Goal: Navigation & Orientation: Find specific page/section

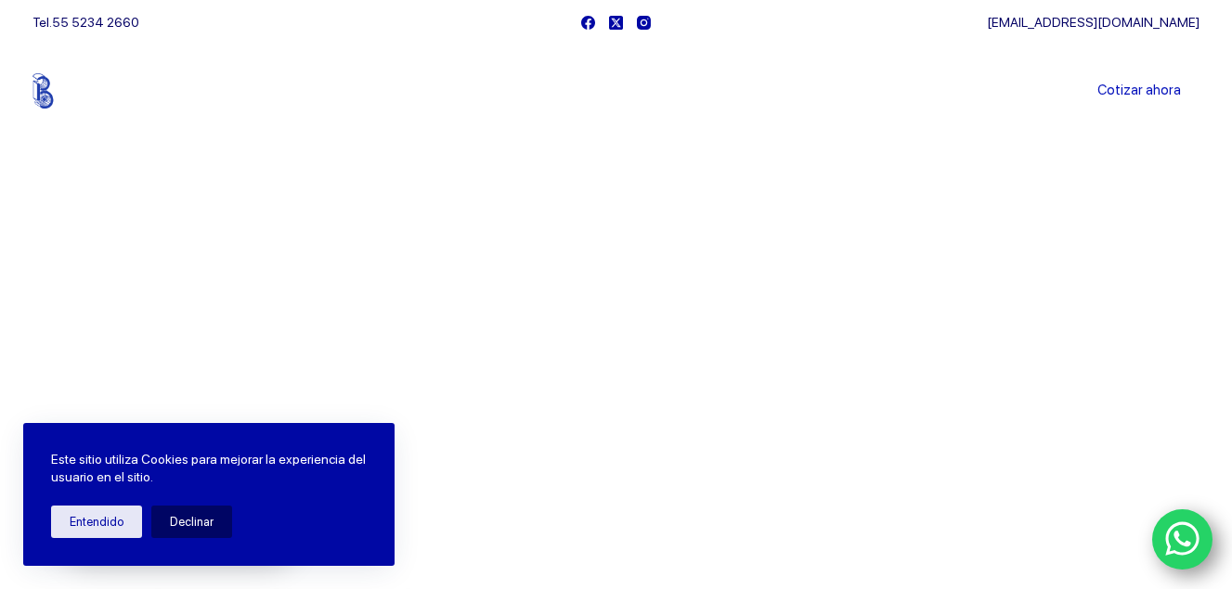
click at [583, 91] on link "Sucursales" at bounding box center [581, 91] width 115 height 0
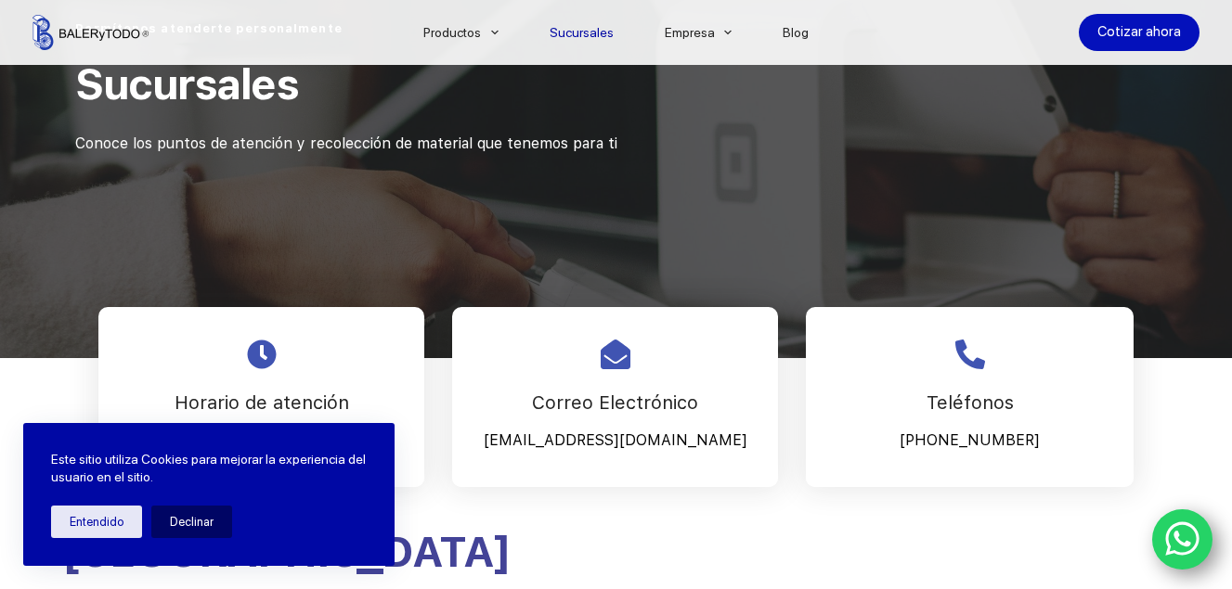
scroll to position [557, 0]
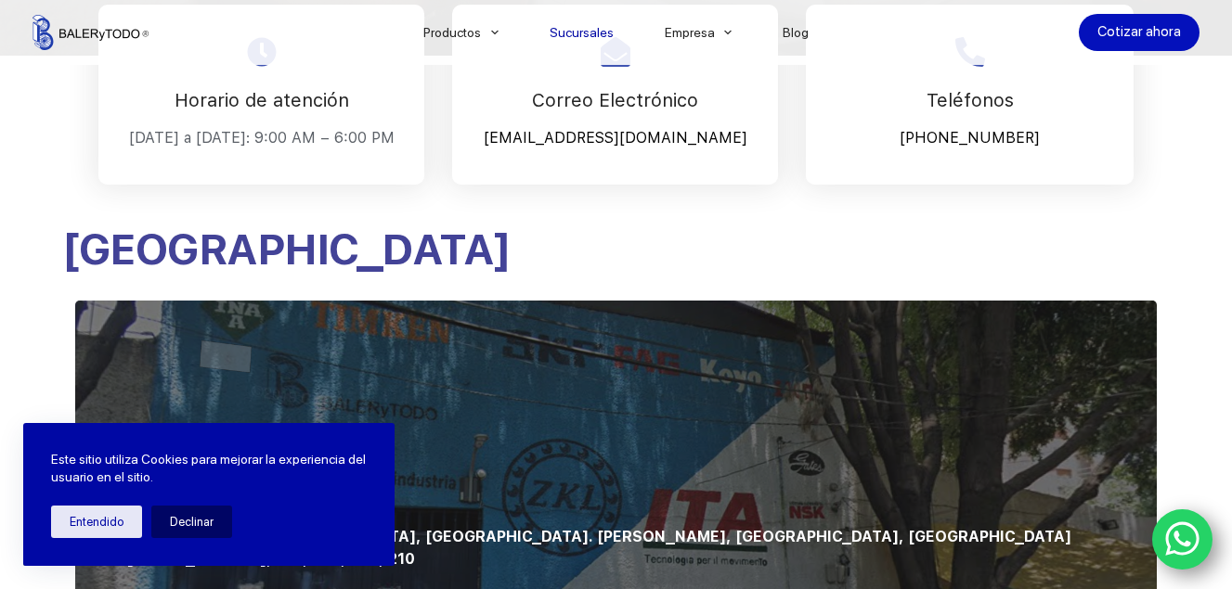
drag, startPoint x: 87, startPoint y: 524, endPoint x: 96, endPoint y: 506, distance: 19.5
click at [88, 523] on button "Entendido" at bounding box center [96, 522] width 91 height 32
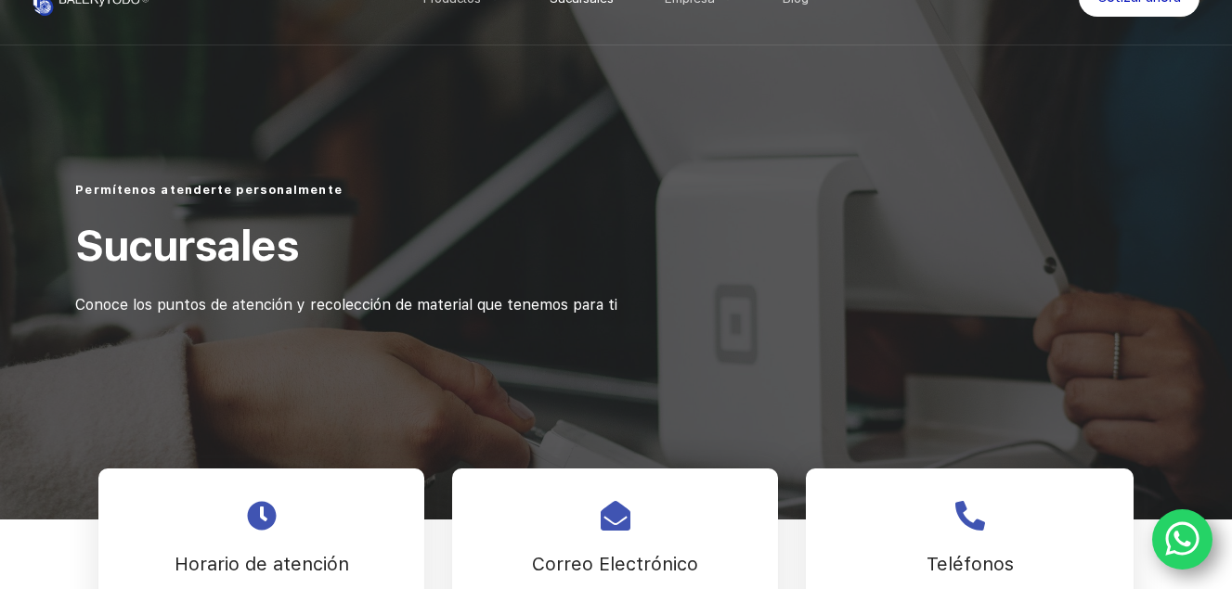
scroll to position [0, 0]
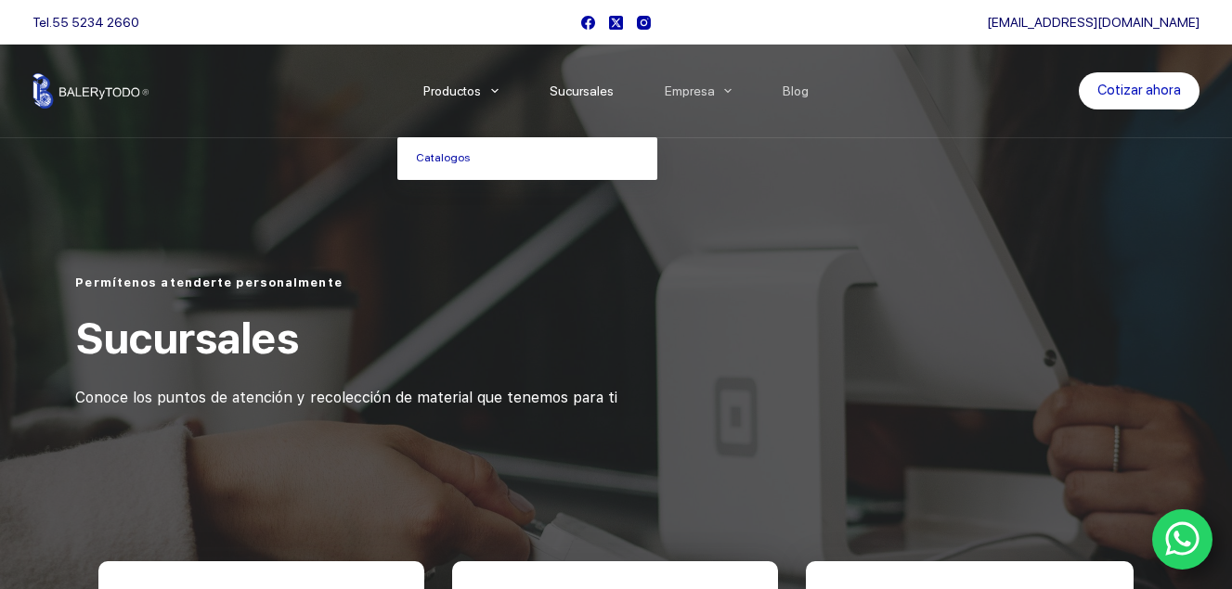
click at [491, 94] on li "Productos [GEOGRAPHIC_DATA]" at bounding box center [460, 91] width 126 height 93
click at [498, 90] on icon "Menu Principal" at bounding box center [494, 91] width 7 height 5
click at [459, 151] on link "Catalogos" at bounding box center [527, 158] width 260 height 43
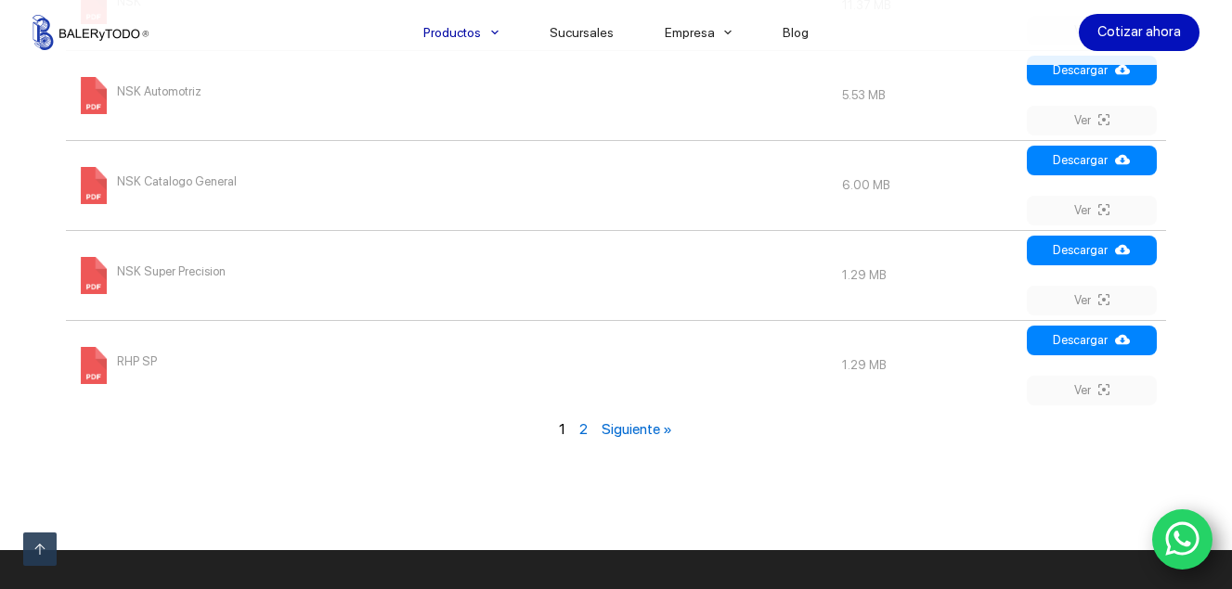
scroll to position [2321, 0]
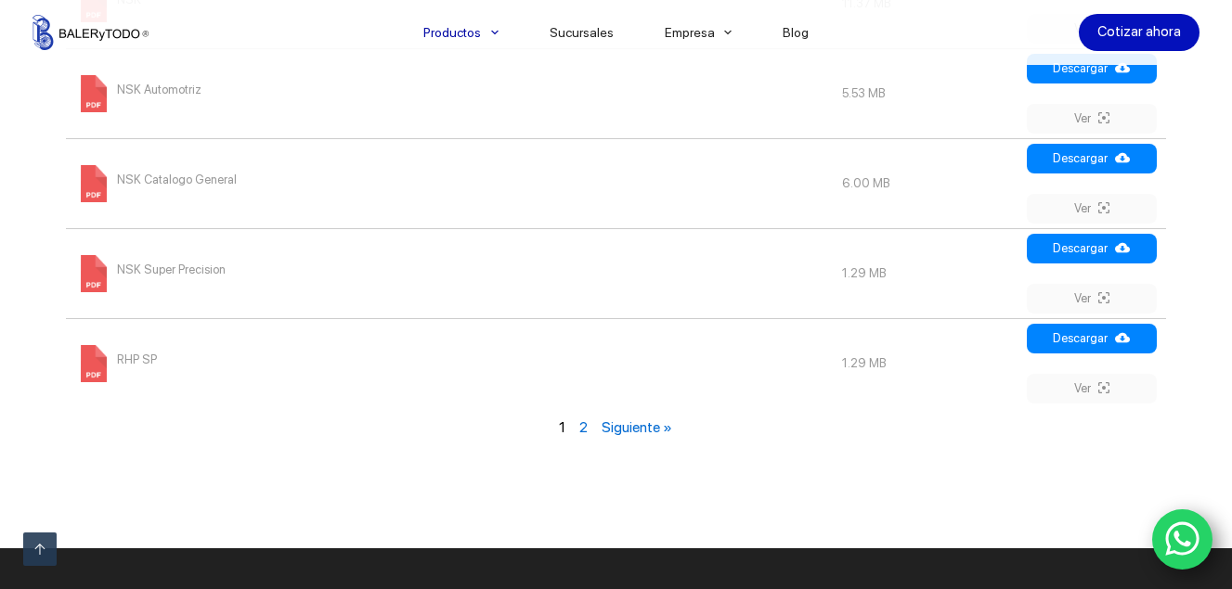
click at [635, 421] on link "Siguiente »" at bounding box center [637, 428] width 71 height 18
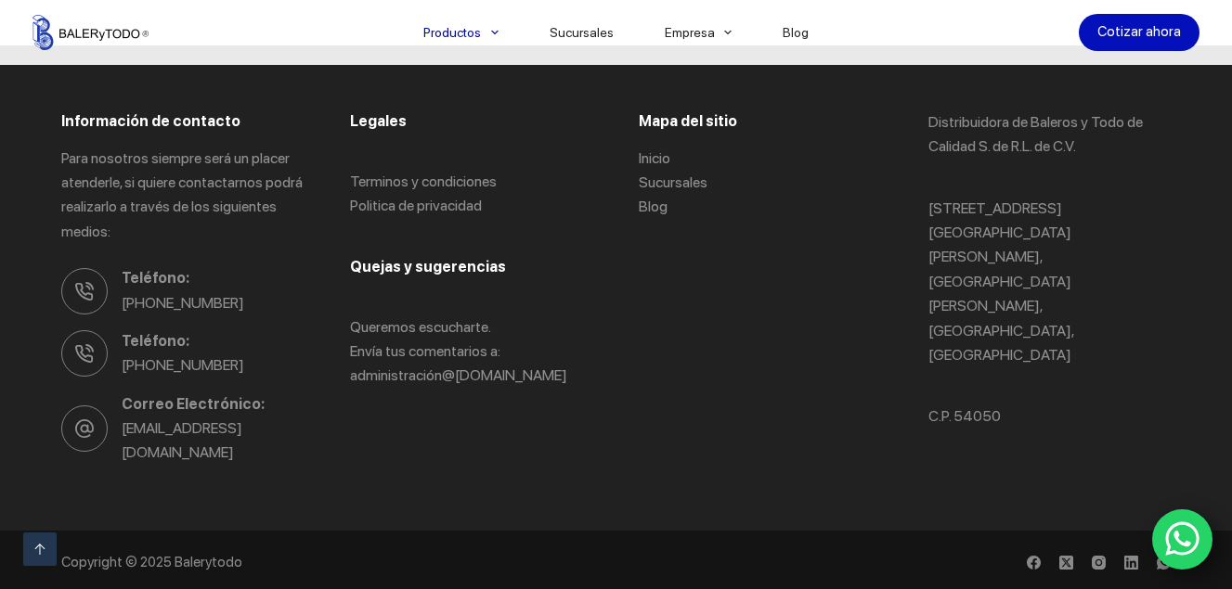
scroll to position [1749, 0]
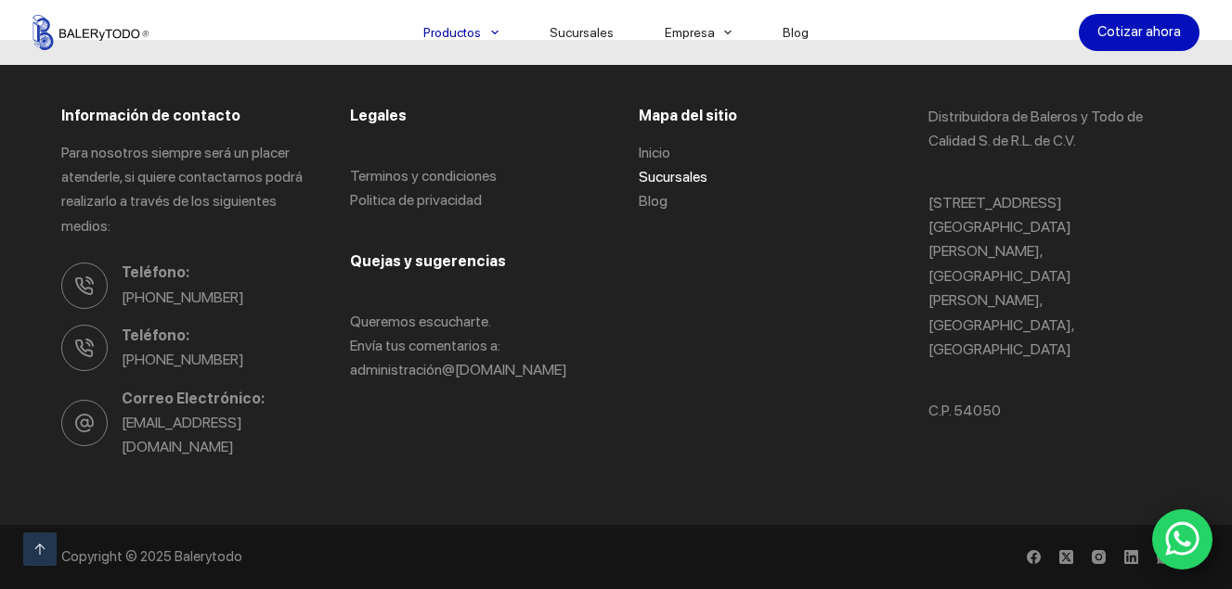
click at [668, 179] on link "Sucursales" at bounding box center [673, 177] width 69 height 18
